Goal: Check status: Check status

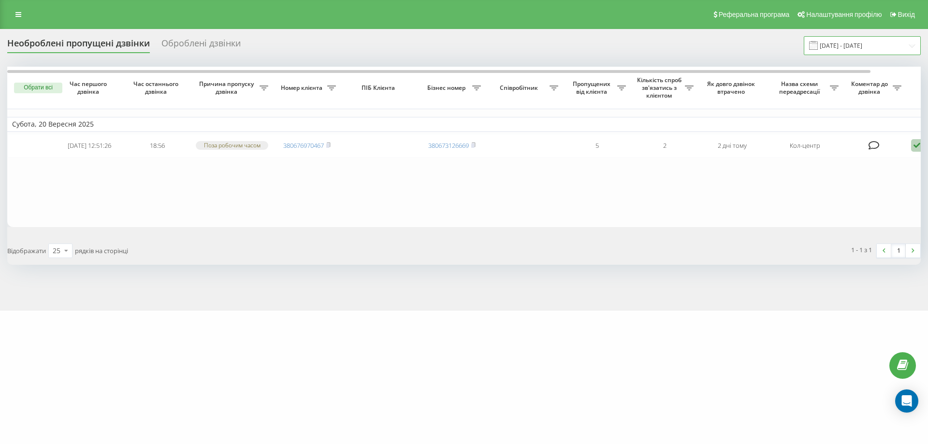
click at [852, 42] on input "[DATE] - [DATE]" at bounding box center [862, 45] width 117 height 19
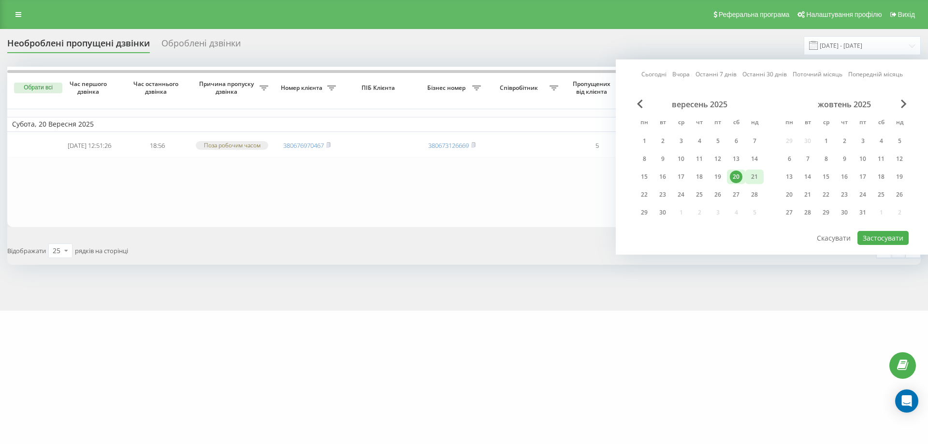
click at [746, 175] on div "21" at bounding box center [754, 177] width 18 height 14
click at [869, 234] on button "Застосувати" at bounding box center [882, 238] width 51 height 14
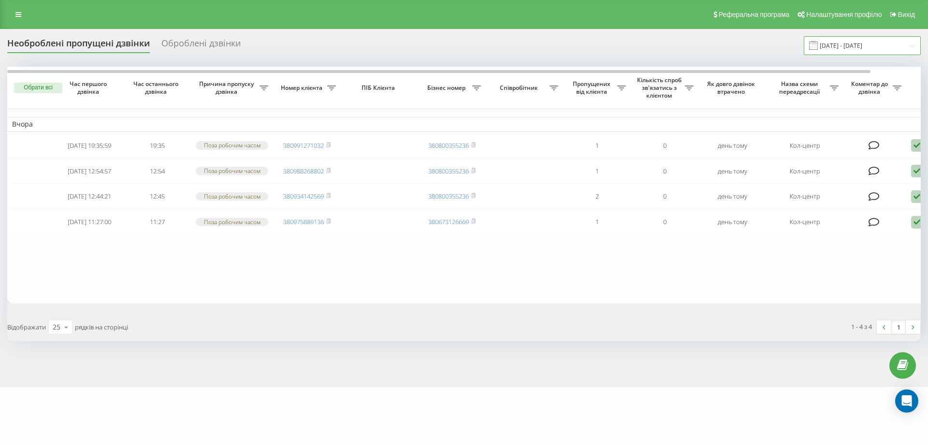
click at [855, 48] on input "[DATE] - [DATE]" at bounding box center [862, 45] width 117 height 19
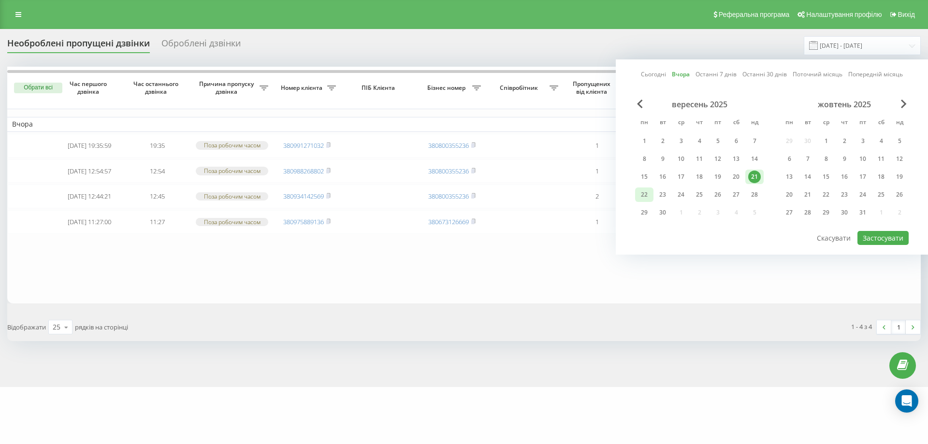
click at [640, 197] on div "22" at bounding box center [644, 194] width 13 height 13
click at [873, 236] on button "Застосувати" at bounding box center [882, 238] width 51 height 14
type input "[DATE] - [DATE]"
